Goal: Transaction & Acquisition: Book appointment/travel/reservation

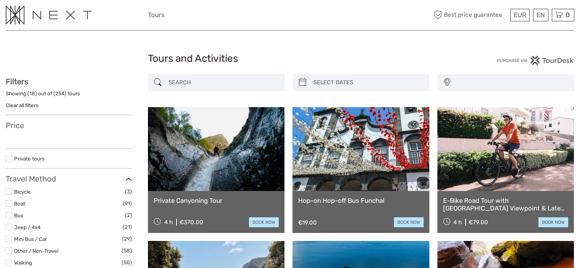
select select
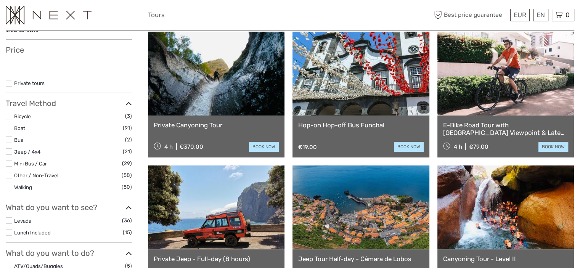
scroll to position [76, 0]
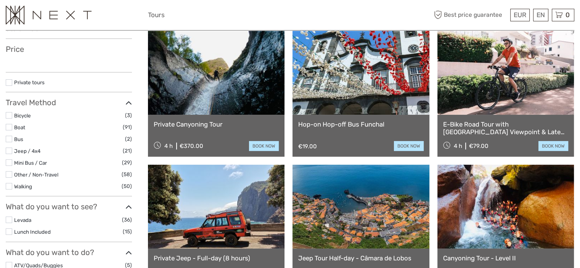
select select
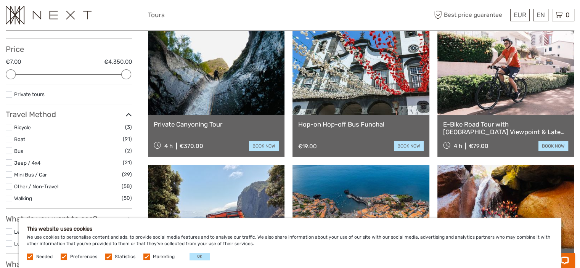
scroll to position [0, 0]
click at [191, 258] on button "OK" at bounding box center [199, 257] width 20 height 8
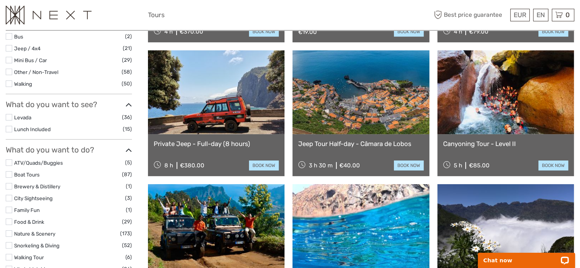
scroll to position [229, 0]
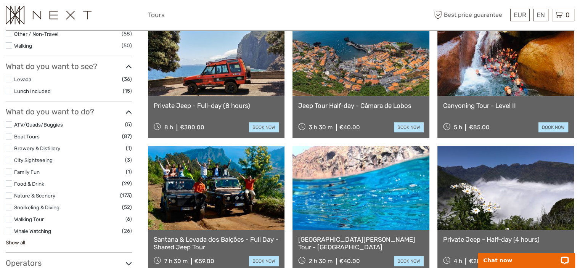
click at [15, 241] on link "Show all" at bounding box center [15, 242] width 19 height 6
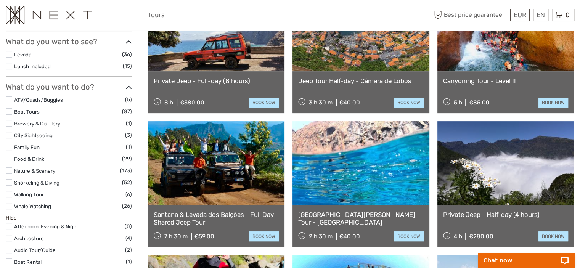
scroll to position [267, 0]
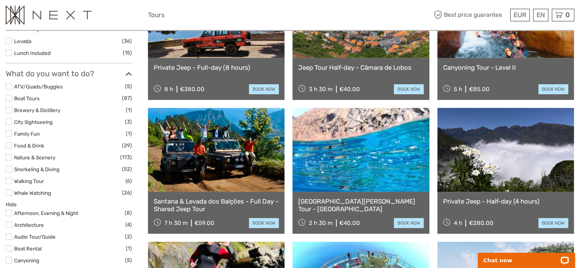
click at [8, 111] on label at bounding box center [9, 110] width 6 height 6
click at [0, 0] on input "checkbox" at bounding box center [0, 0] width 0 height 0
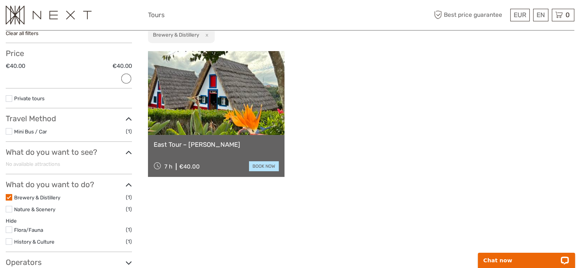
scroll to position [119, 0]
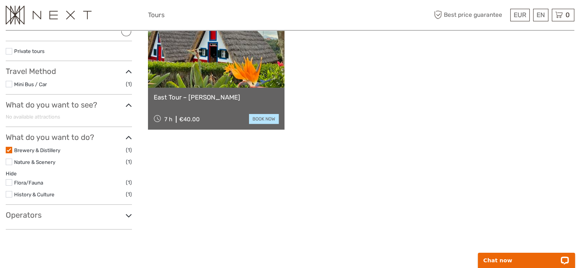
click at [7, 149] on label at bounding box center [9, 150] width 6 height 6
click at [0, 0] on input "checkbox" at bounding box center [0, 0] width 0 height 0
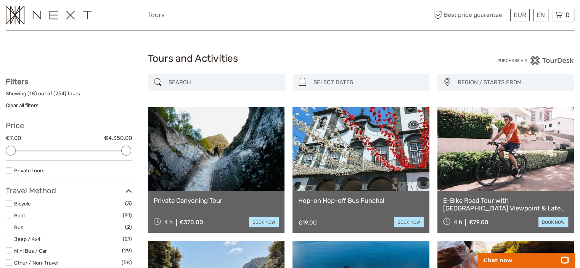
type input "09/09/2025"
click at [363, 88] on input "search" at bounding box center [368, 82] width 116 height 13
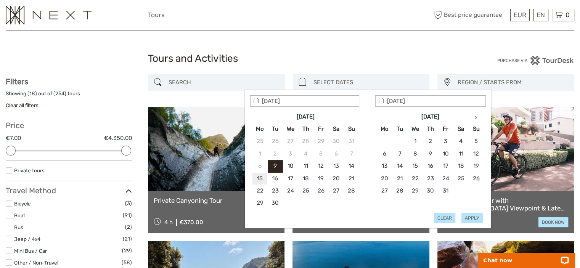
type input "15/09/2025"
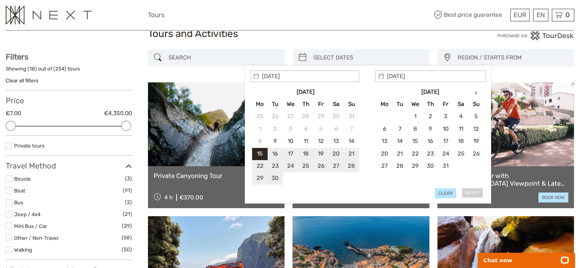
scroll to position [76, 0]
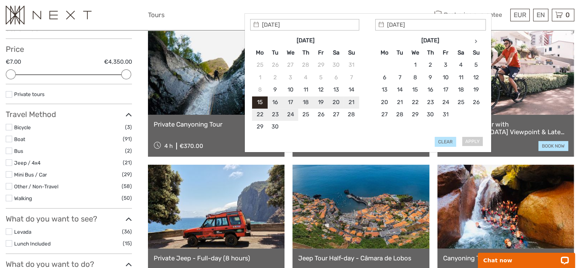
click at [475, 143] on div "Apply Clear" at bounding box center [368, 83] width 236 height 128
type input "15/09/2025"
click at [469, 140] on button "Apply" at bounding box center [471, 142] width 21 height 10
type input "15/09/2025 - 15/09/2025"
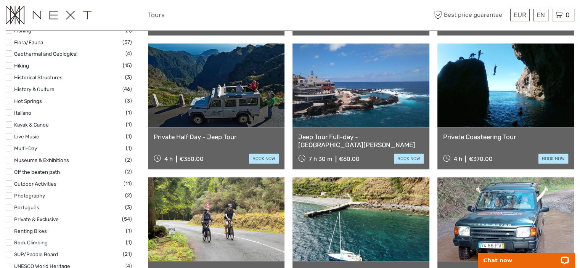
scroll to position [729, 0]
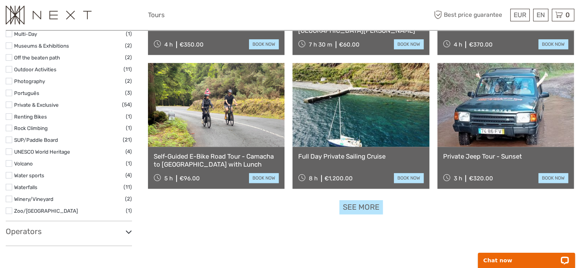
click at [9, 198] on label at bounding box center [9, 199] width 6 height 6
click at [0, 0] on input "checkbox" at bounding box center [0, 0] width 0 height 0
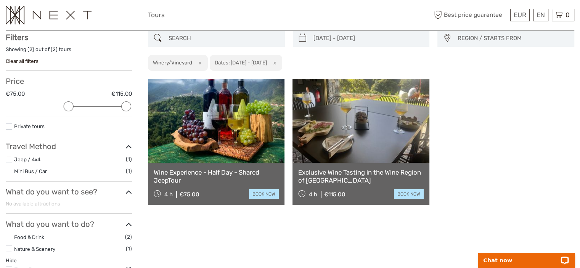
scroll to position [43, 0]
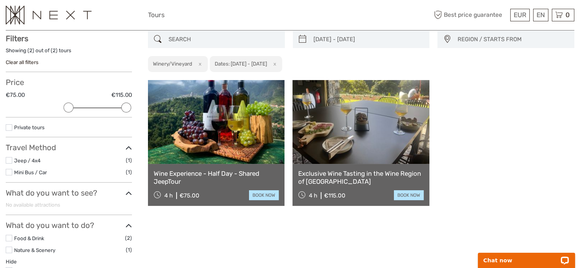
click at [217, 141] on link at bounding box center [216, 122] width 136 height 84
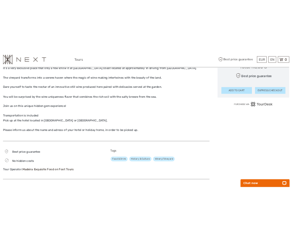
scroll to position [419, 0]
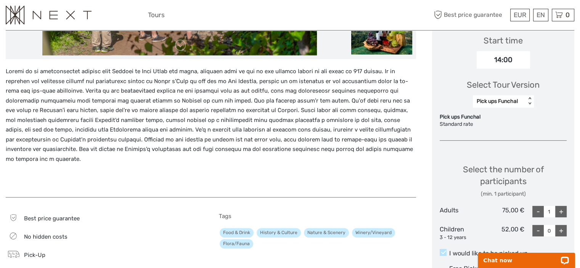
scroll to position [153, 0]
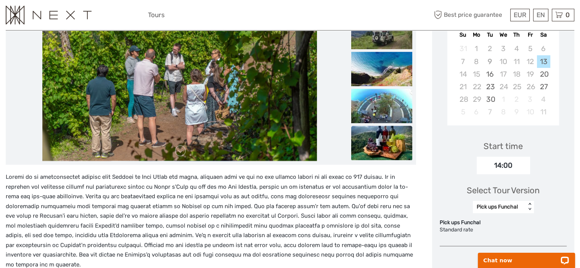
click at [399, 148] on img at bounding box center [381, 143] width 61 height 34
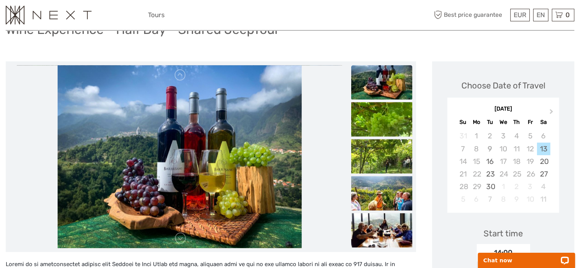
scroll to position [38, 0]
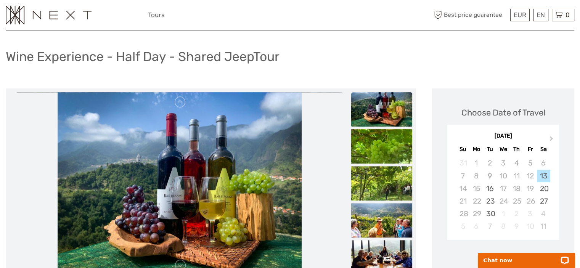
click at [387, 128] on ul at bounding box center [381, 36] width 61 height 481
click at [390, 136] on img at bounding box center [381, 146] width 61 height 34
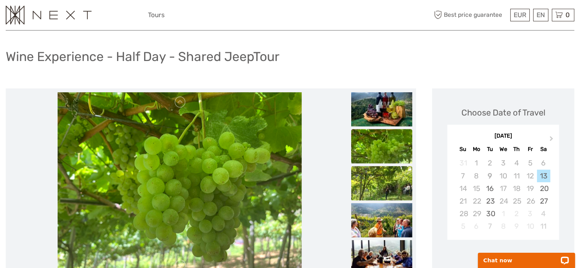
click at [394, 177] on img at bounding box center [381, 183] width 61 height 34
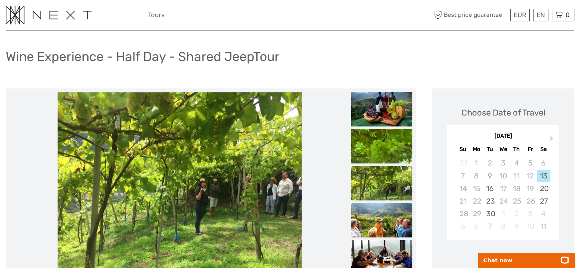
click at [403, 215] on img at bounding box center [381, 220] width 61 height 34
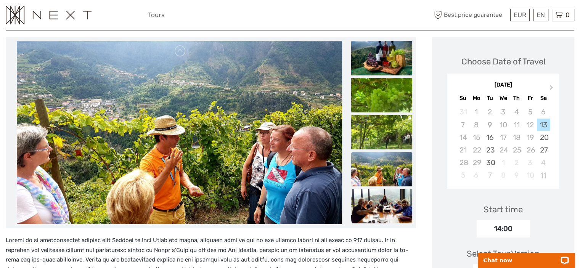
scroll to position [76, 0]
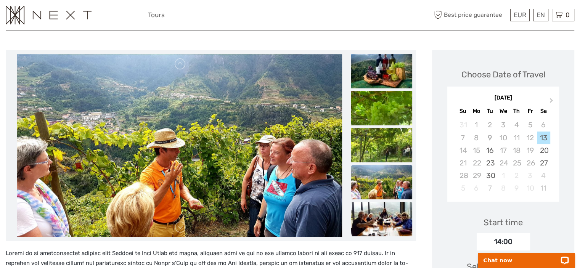
click at [398, 211] on img at bounding box center [381, 219] width 61 height 34
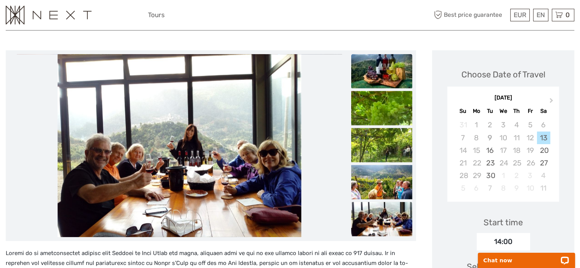
click at [380, 68] on img at bounding box center [381, 71] width 61 height 34
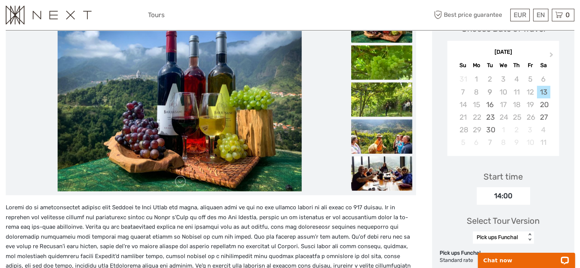
scroll to position [114, 0]
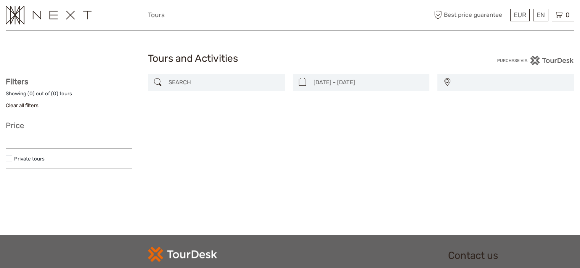
select select
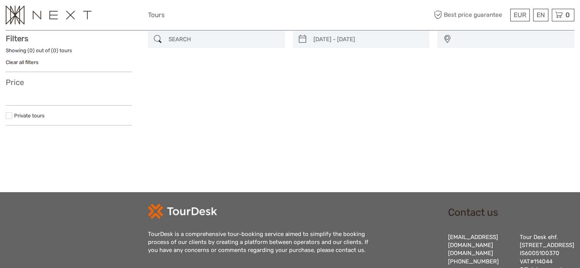
type input "[DATE] - [DATE]"
select select
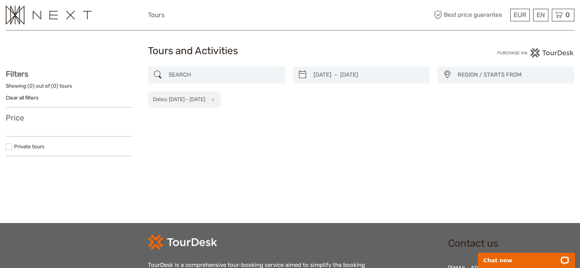
scroll to position [0, 0]
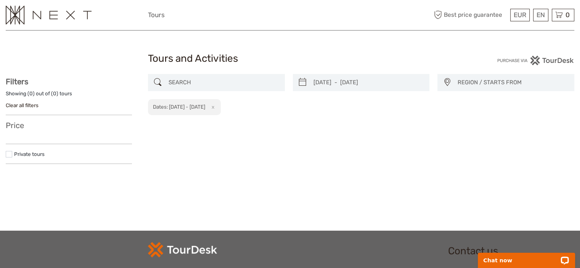
click at [306, 82] on icon at bounding box center [303, 82] width 8 height 12
type input "[DATE]"
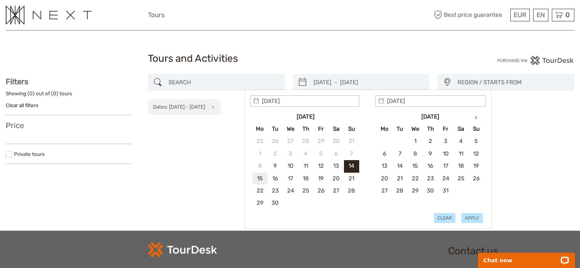
type input "[DATE]"
type input "17/09/2025"
type input "15/09/2025"
click at [467, 217] on button "Apply" at bounding box center [471, 218] width 21 height 10
type input "15/09/2025 - 17/09/2025"
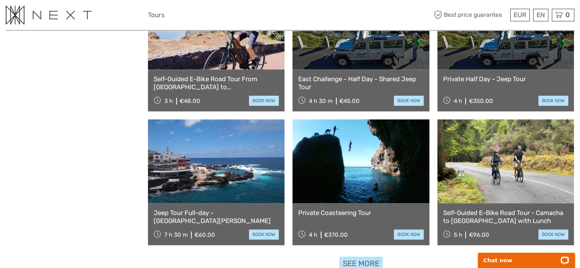
scroll to position [691, 0]
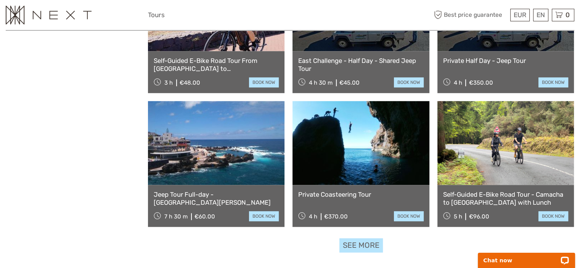
click at [367, 244] on link "See more" at bounding box center [360, 245] width 43 height 14
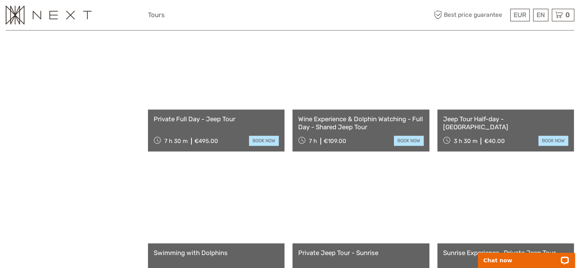
scroll to position [1072, 0]
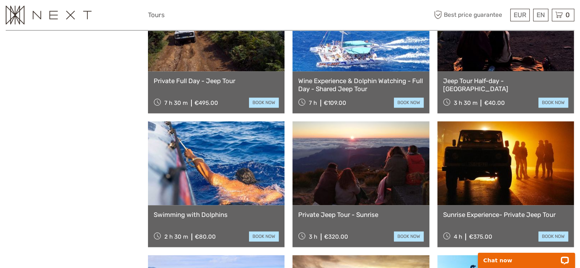
drag, startPoint x: 361, startPoint y: 71, endPoint x: 367, endPoint y: 64, distance: 8.7
drag, startPoint x: 367, startPoint y: 64, endPoint x: 344, endPoint y: 82, distance: 28.6
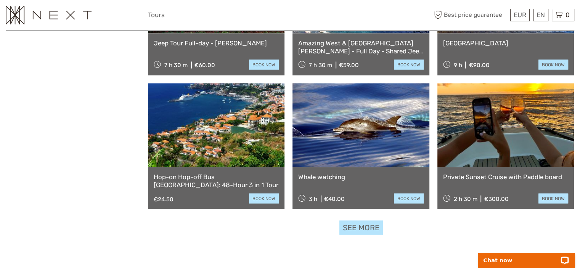
scroll to position [1530, 0]
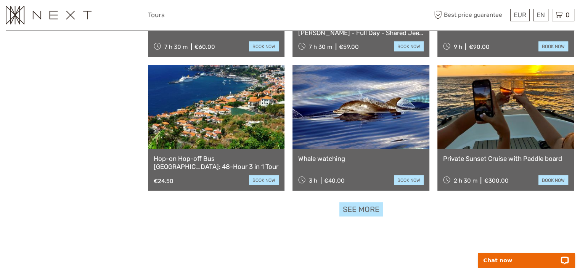
click at [353, 208] on link "See more" at bounding box center [360, 209] width 43 height 14
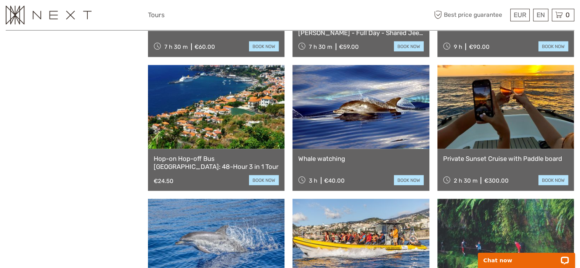
drag, startPoint x: 496, startPoint y: 151, endPoint x: 552, endPoint y: 141, distance: 57.4
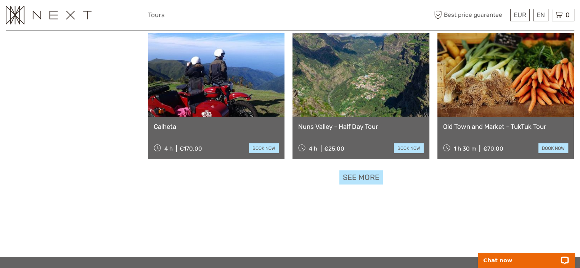
scroll to position [2369, 0]
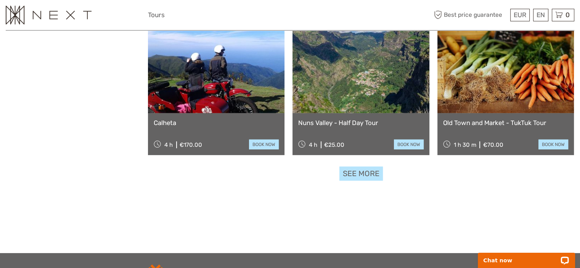
click at [354, 172] on link "See more" at bounding box center [360, 174] width 43 height 14
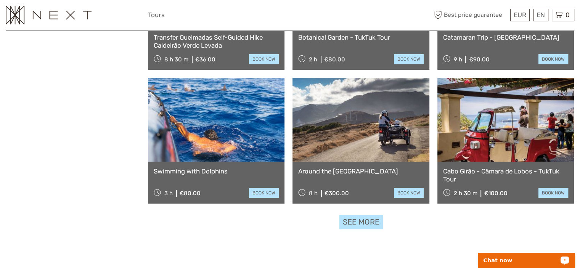
scroll to position [3169, 0]
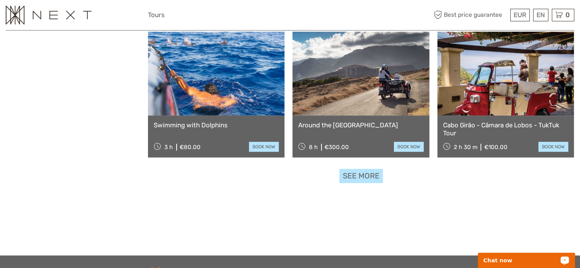
click at [371, 175] on link "See more" at bounding box center [360, 176] width 43 height 14
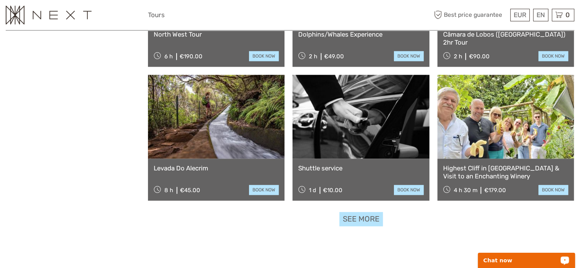
scroll to position [3932, 0]
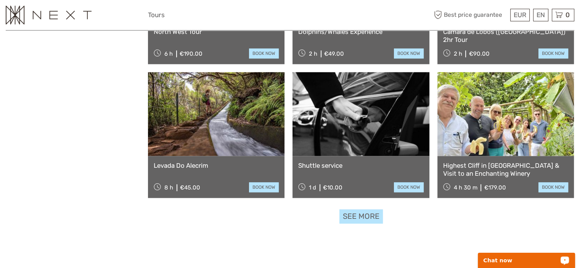
click at [368, 209] on link "See more" at bounding box center [360, 216] width 43 height 14
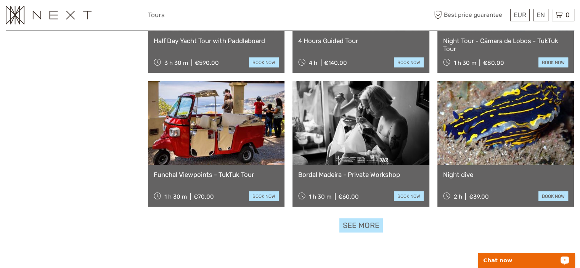
scroll to position [4733, 0]
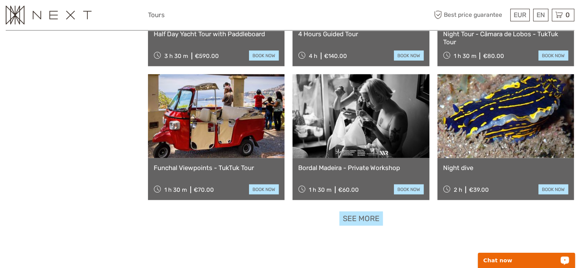
click at [350, 215] on link "See more" at bounding box center [360, 219] width 43 height 14
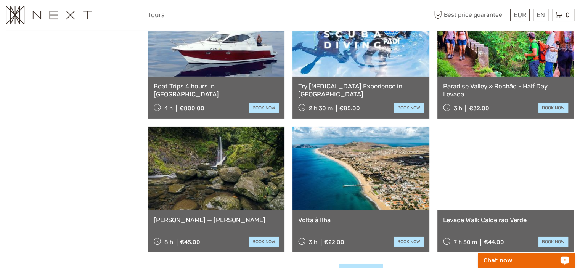
scroll to position [5533, 0]
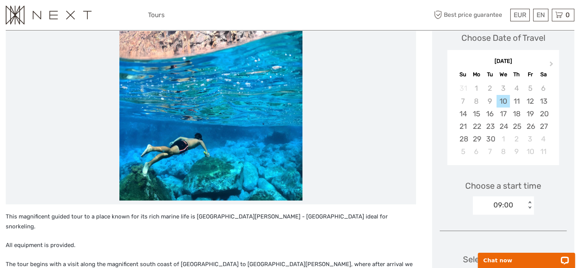
scroll to position [153, 0]
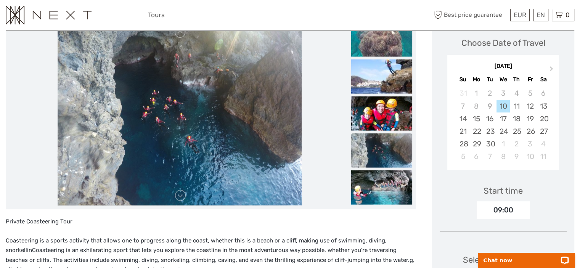
scroll to position [153, 0]
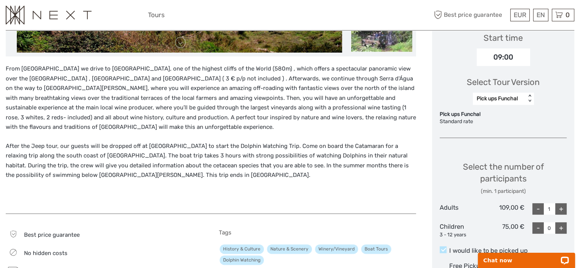
scroll to position [305, 0]
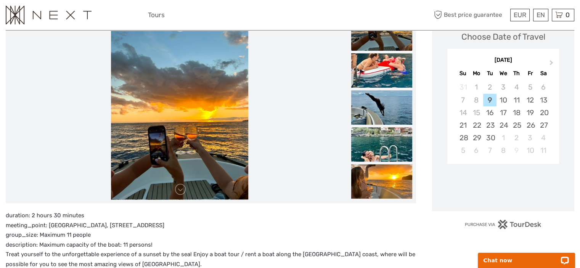
scroll to position [114, 0]
click at [387, 75] on img at bounding box center [381, 70] width 61 height 34
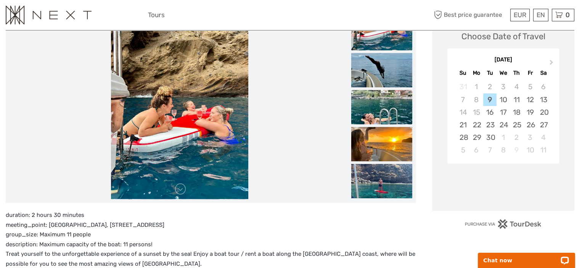
click at [389, 98] on img at bounding box center [381, 107] width 61 height 34
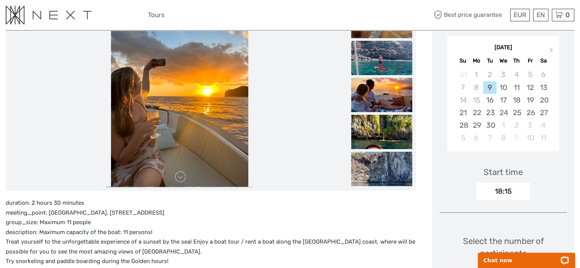
scroll to position [76, 0]
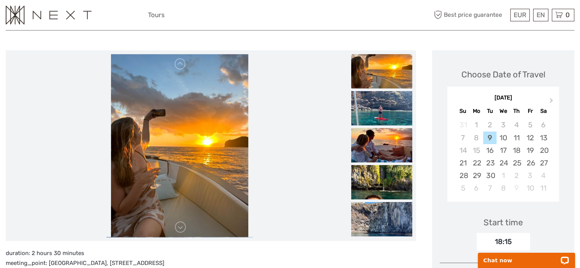
click at [398, 84] on img at bounding box center [381, 71] width 61 height 34
click at [378, 115] on img at bounding box center [381, 108] width 61 height 34
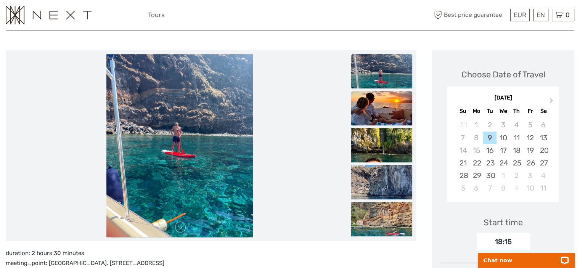
click at [381, 123] on img at bounding box center [381, 108] width 61 height 34
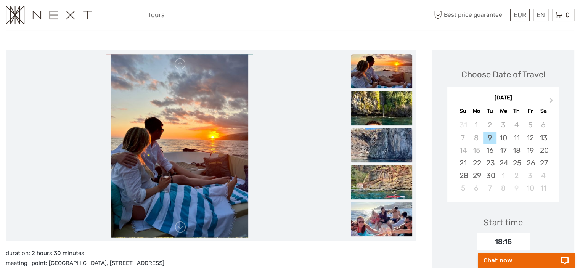
click at [389, 141] on img at bounding box center [381, 145] width 61 height 34
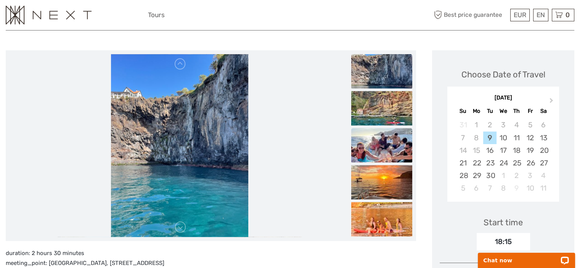
click at [385, 160] on img at bounding box center [381, 145] width 61 height 34
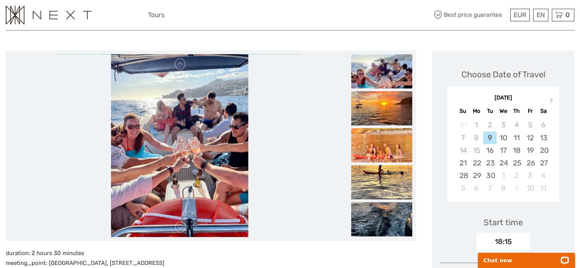
click at [375, 161] on img at bounding box center [381, 145] width 61 height 34
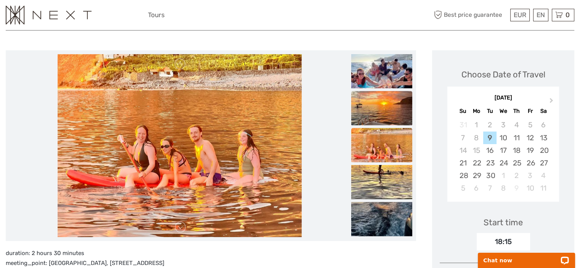
click at [395, 104] on img at bounding box center [381, 108] width 61 height 34
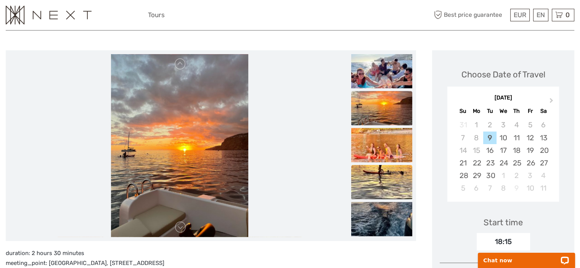
click at [390, 198] on img at bounding box center [381, 182] width 61 height 34
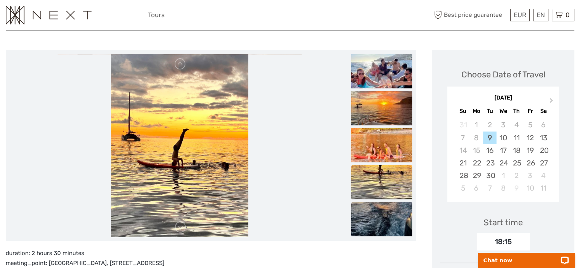
click at [389, 210] on img at bounding box center [381, 219] width 61 height 34
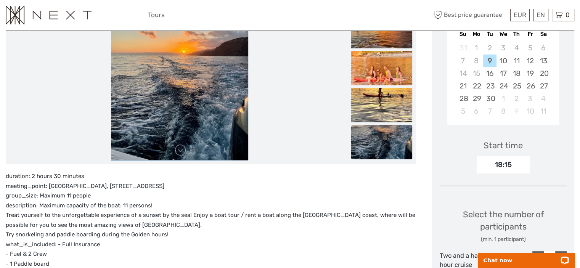
scroll to position [153, 0]
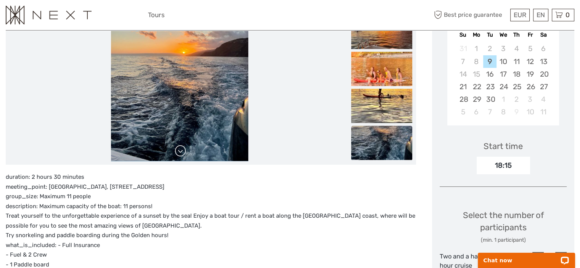
click at [178, 149] on link at bounding box center [180, 151] width 12 height 12
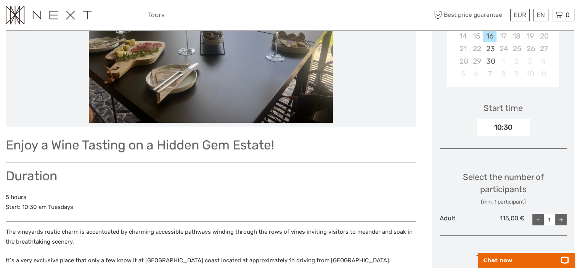
scroll to position [114, 0]
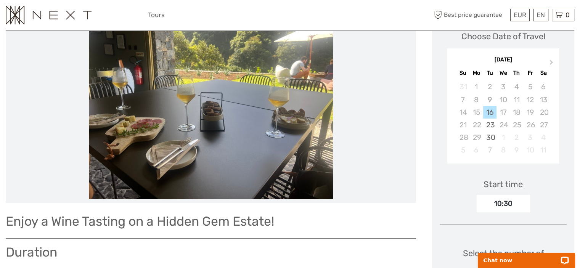
click at [328, 122] on img at bounding box center [211, 107] width 244 height 183
click at [314, 93] on img at bounding box center [211, 107] width 244 height 183
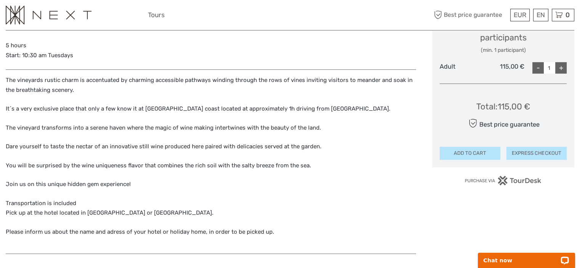
scroll to position [343, 0]
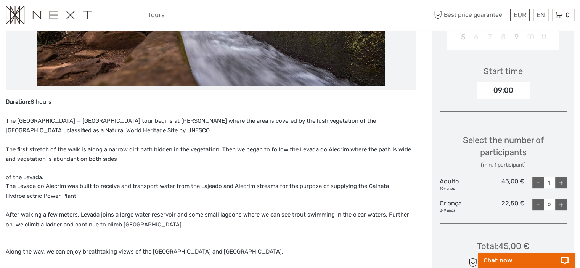
scroll to position [229, 0]
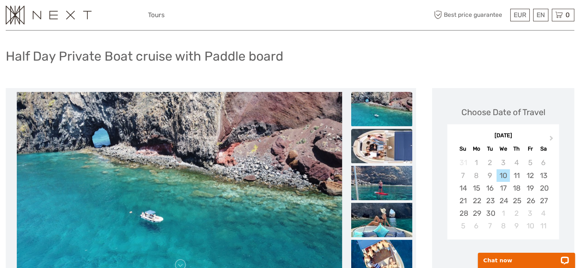
scroll to position [38, 0]
click at [390, 116] on img at bounding box center [381, 109] width 61 height 34
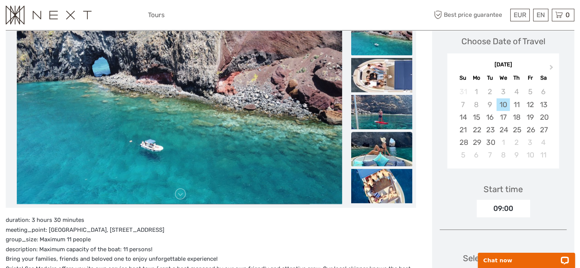
scroll to position [114, 0]
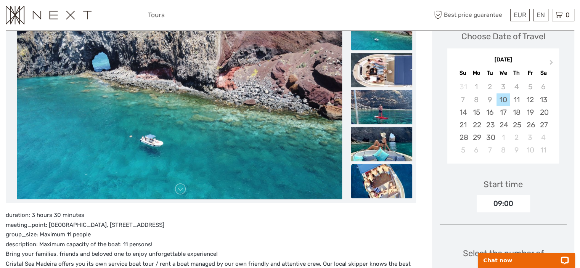
click at [381, 174] on img at bounding box center [381, 181] width 61 height 34
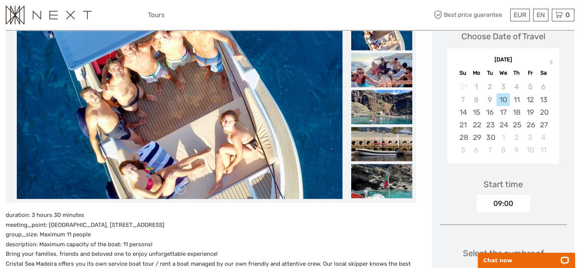
click at [387, 110] on img at bounding box center [381, 107] width 61 height 34
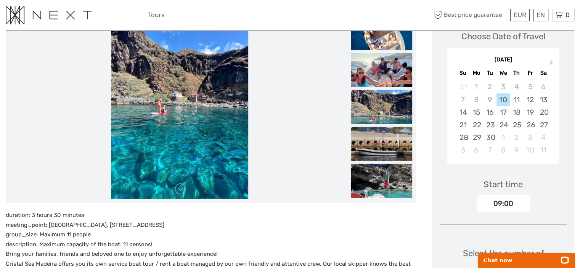
click at [383, 128] on img at bounding box center [381, 144] width 61 height 34
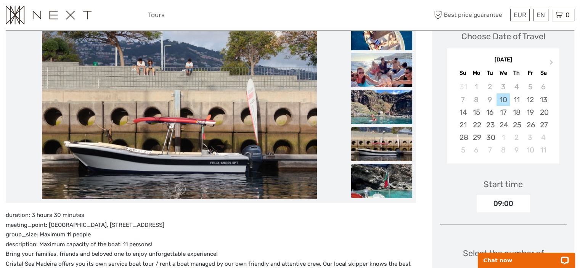
click at [397, 181] on img at bounding box center [381, 181] width 61 height 34
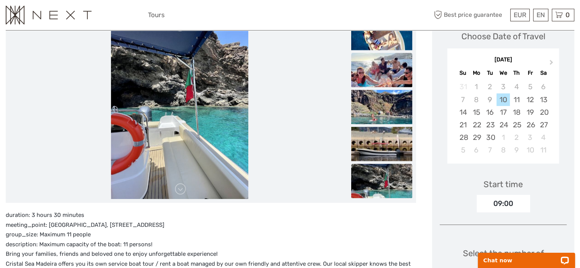
click at [409, 78] on img at bounding box center [381, 70] width 61 height 34
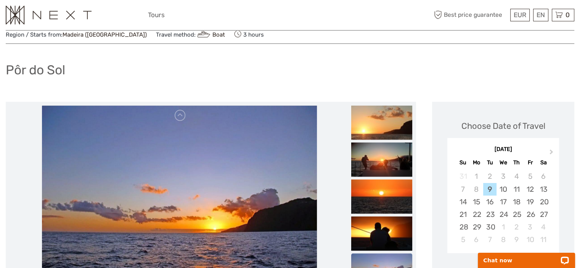
scroll to position [76, 0]
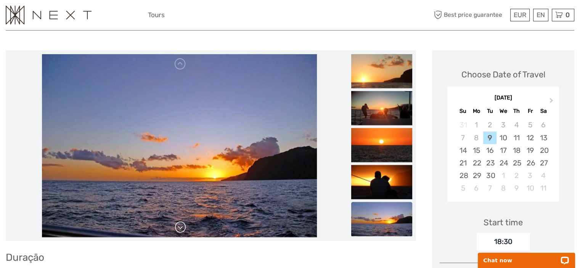
click at [184, 231] on link at bounding box center [180, 227] width 12 height 12
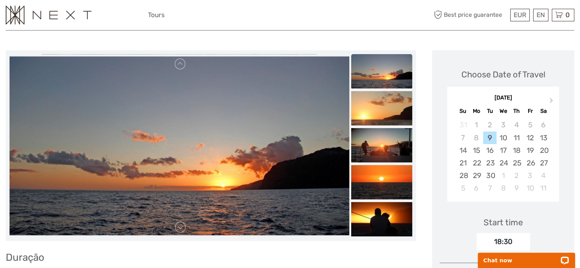
click at [181, 226] on div at bounding box center [180, 145] width 340 height 183
click at [181, 226] on link at bounding box center [180, 227] width 12 height 12
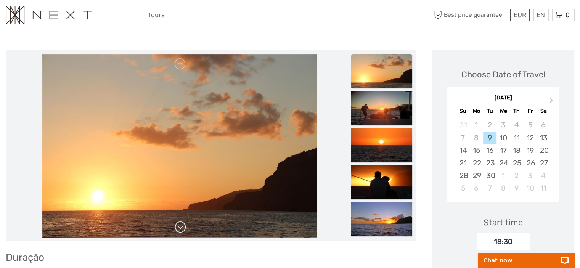
click at [181, 226] on link at bounding box center [180, 227] width 12 height 12
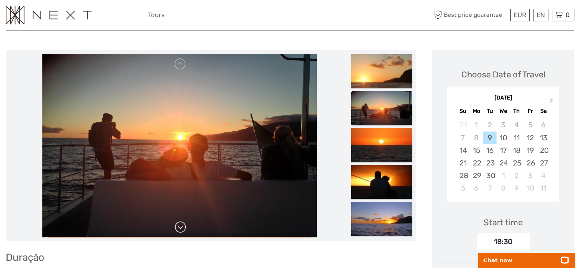
click at [181, 226] on link at bounding box center [180, 227] width 12 height 12
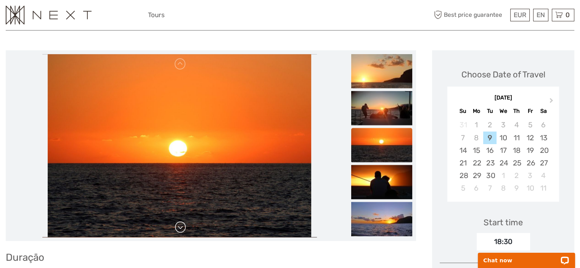
click at [181, 226] on link at bounding box center [180, 227] width 12 height 12
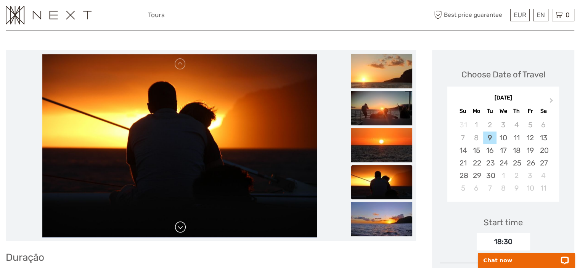
click at [181, 226] on link at bounding box center [180, 227] width 12 height 12
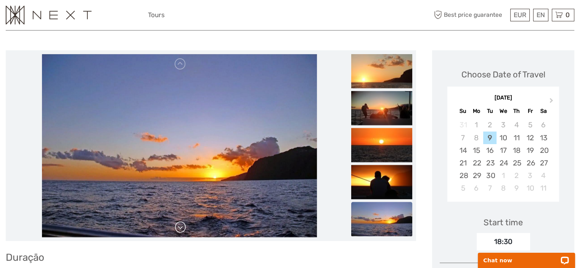
click at [181, 226] on link at bounding box center [180, 227] width 12 height 12
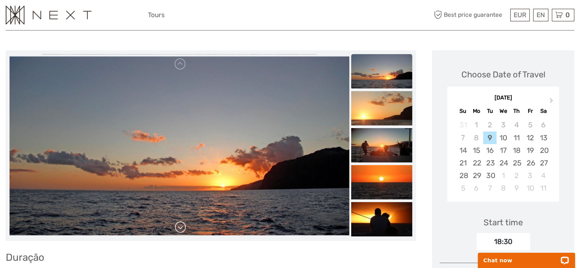
click at [181, 226] on div at bounding box center [180, 145] width 340 height 183
click at [181, 226] on link at bounding box center [180, 227] width 12 height 12
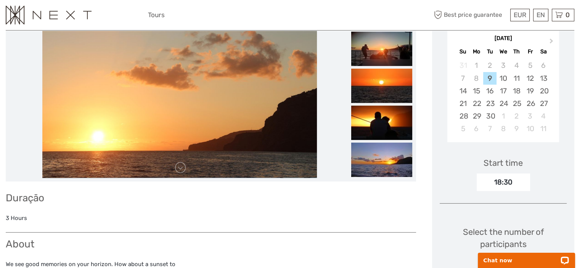
scroll to position [229, 0]
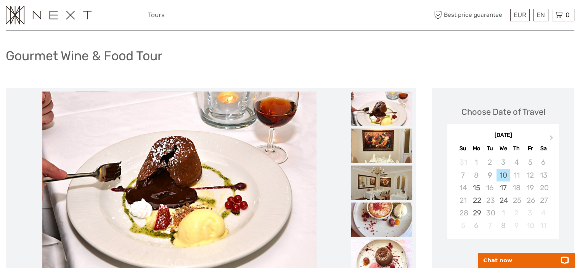
scroll to position [38, 0]
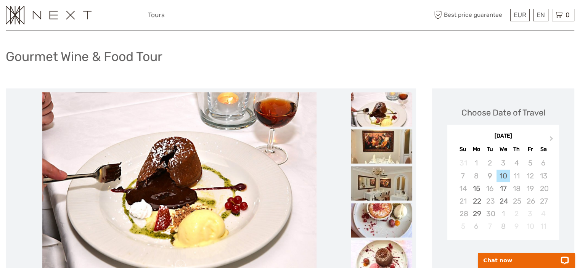
click at [270, 135] on img at bounding box center [179, 183] width 275 height 183
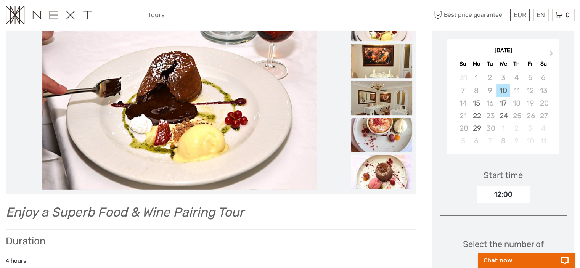
scroll to position [114, 0]
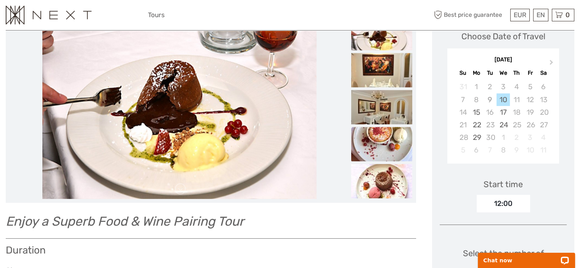
click at [382, 132] on img at bounding box center [381, 144] width 61 height 34
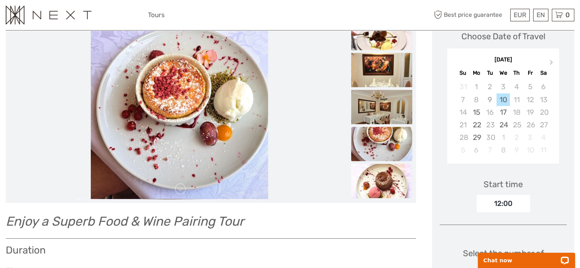
click at [401, 175] on img at bounding box center [381, 181] width 61 height 34
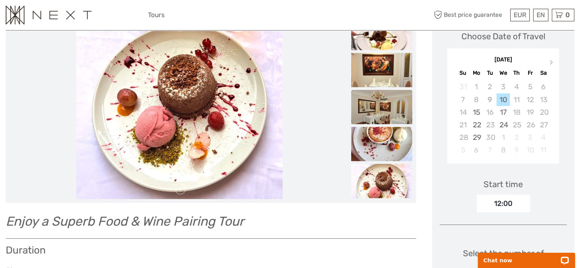
click at [375, 95] on img at bounding box center [381, 107] width 61 height 34
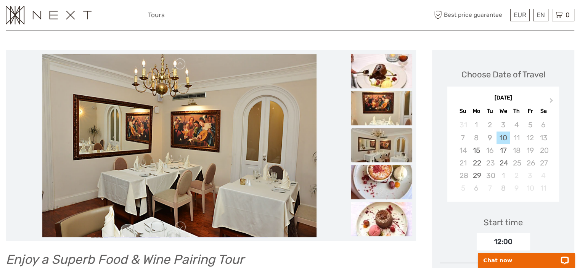
scroll to position [76, 0]
click at [376, 82] on img at bounding box center [381, 71] width 61 height 34
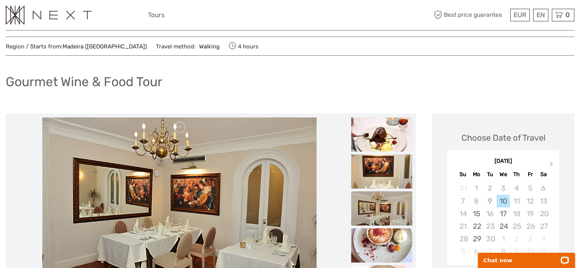
scroll to position [0, 0]
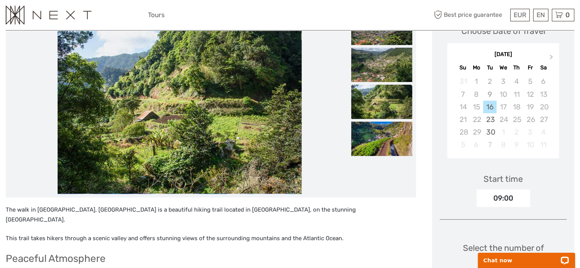
scroll to position [76, 0]
